Goal: Navigation & Orientation: Find specific page/section

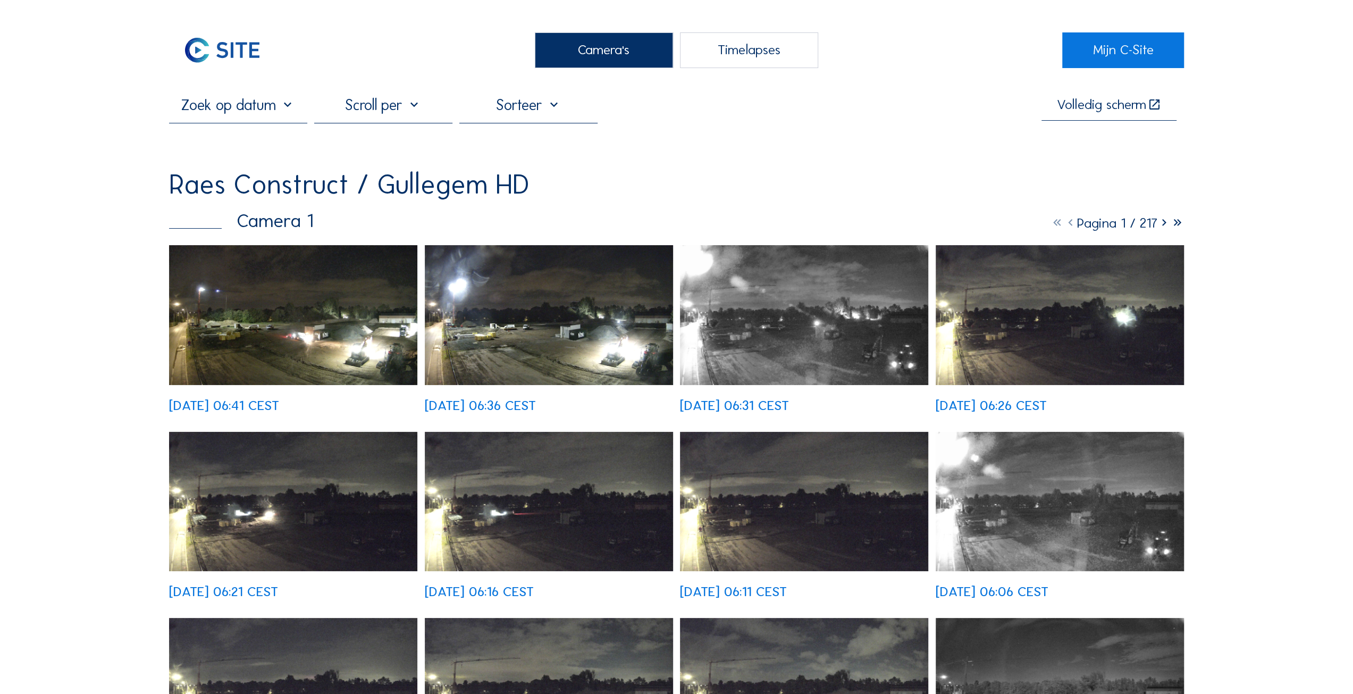
click at [306, 338] on img at bounding box center [293, 315] width 248 height 140
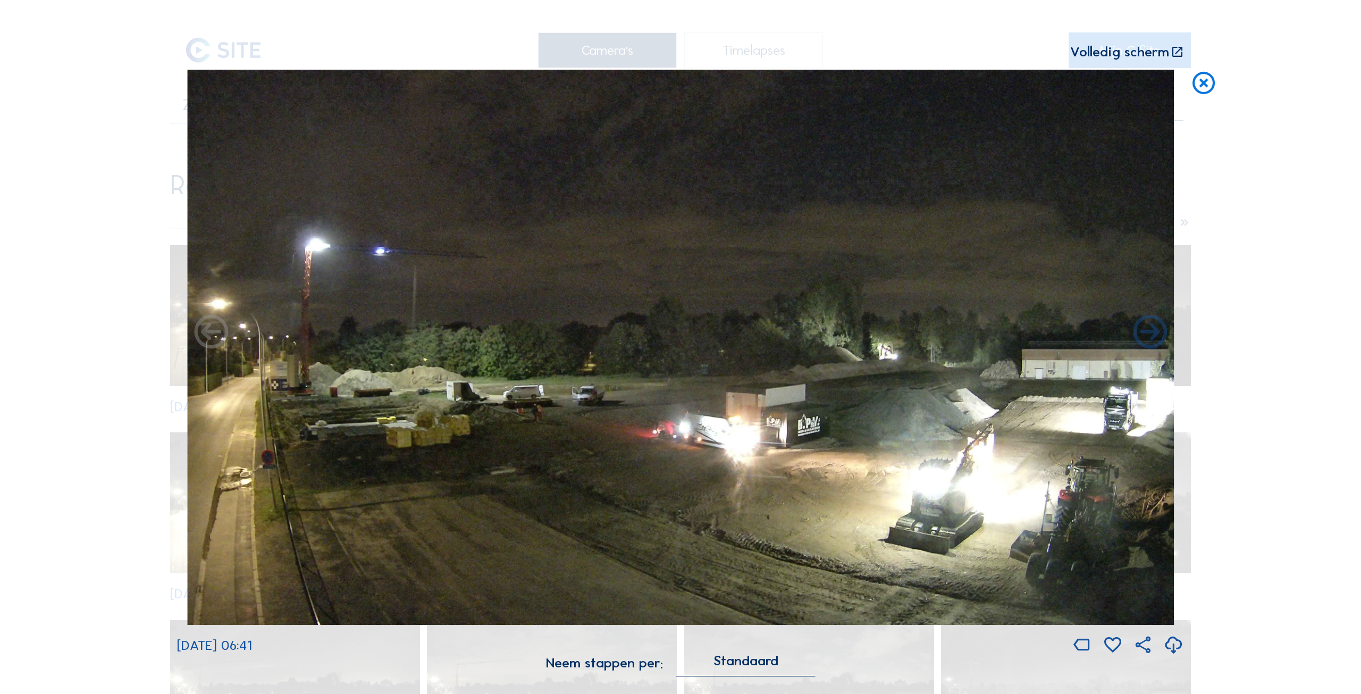
click at [209, 326] on icon at bounding box center [211, 333] width 40 height 41
click at [212, 335] on icon at bounding box center [211, 333] width 40 height 41
click at [1146, 334] on icon at bounding box center [1150, 333] width 40 height 41
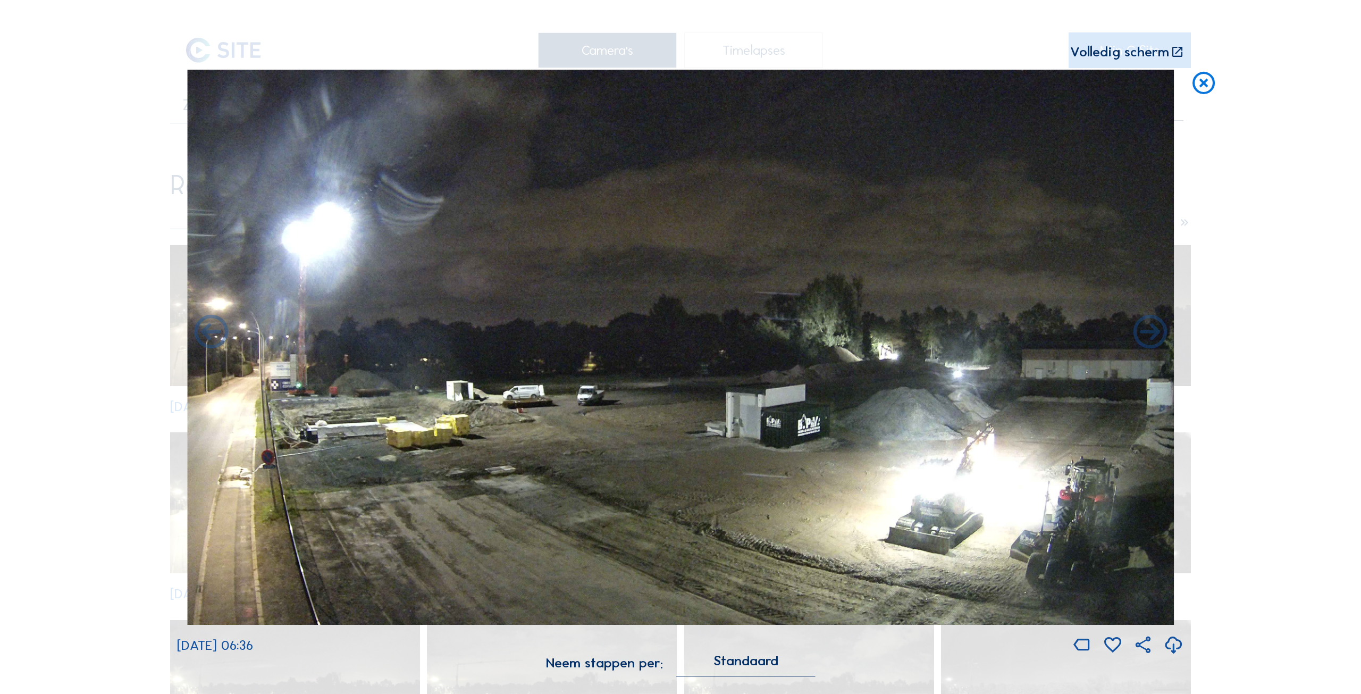
click at [1146, 334] on icon at bounding box center [1150, 333] width 40 height 41
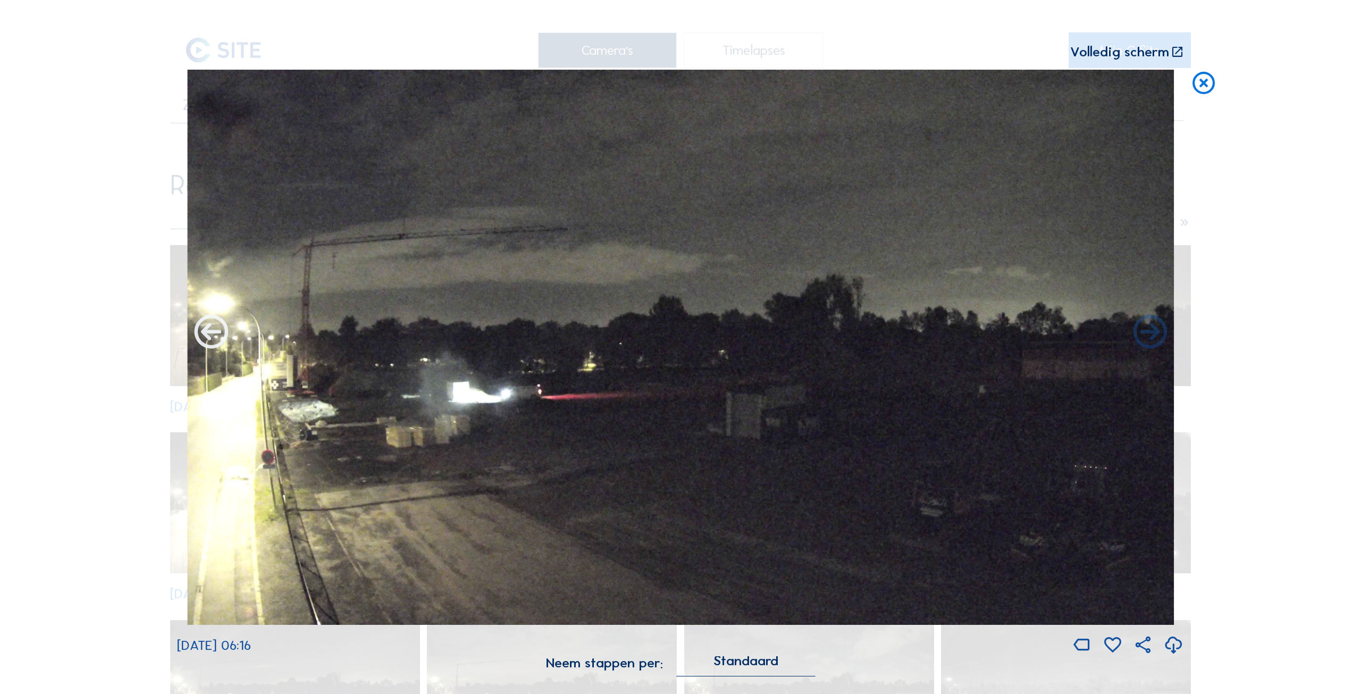
click at [201, 330] on icon at bounding box center [211, 333] width 40 height 41
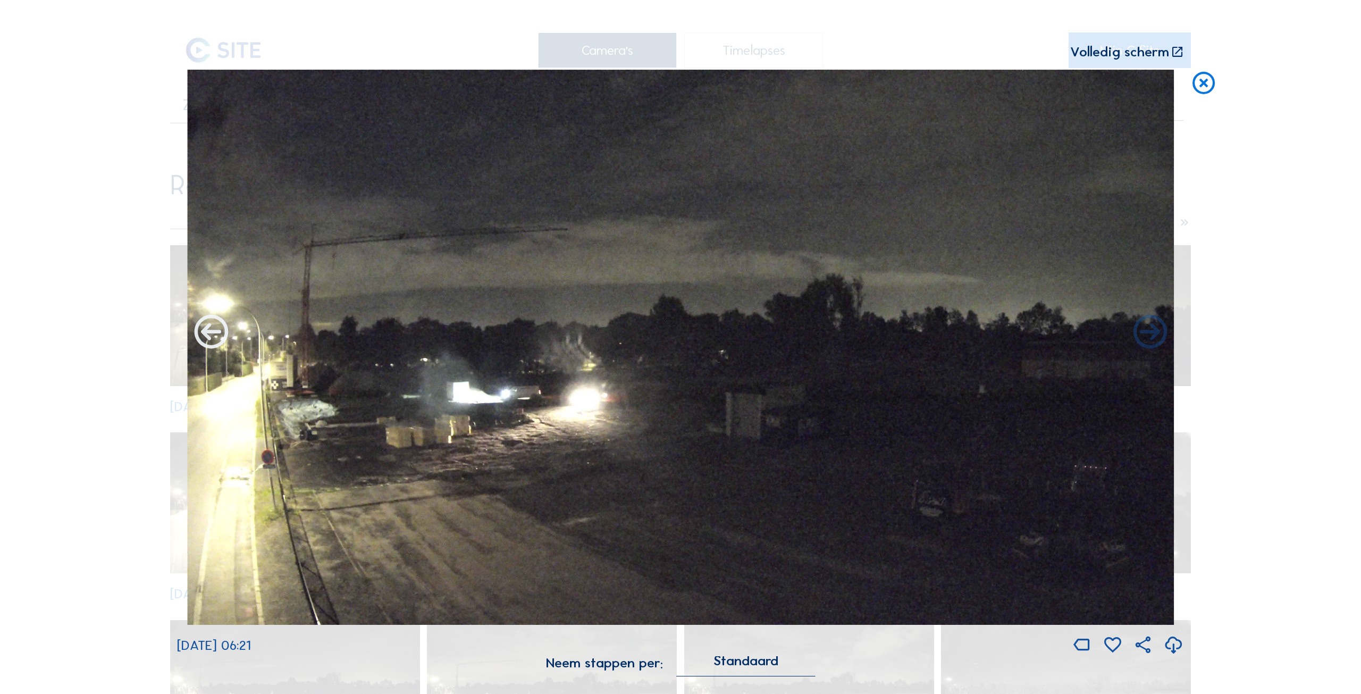
click at [203, 329] on icon at bounding box center [211, 333] width 40 height 41
click at [217, 337] on icon at bounding box center [211, 333] width 40 height 41
